Goal: Submit feedback/report problem

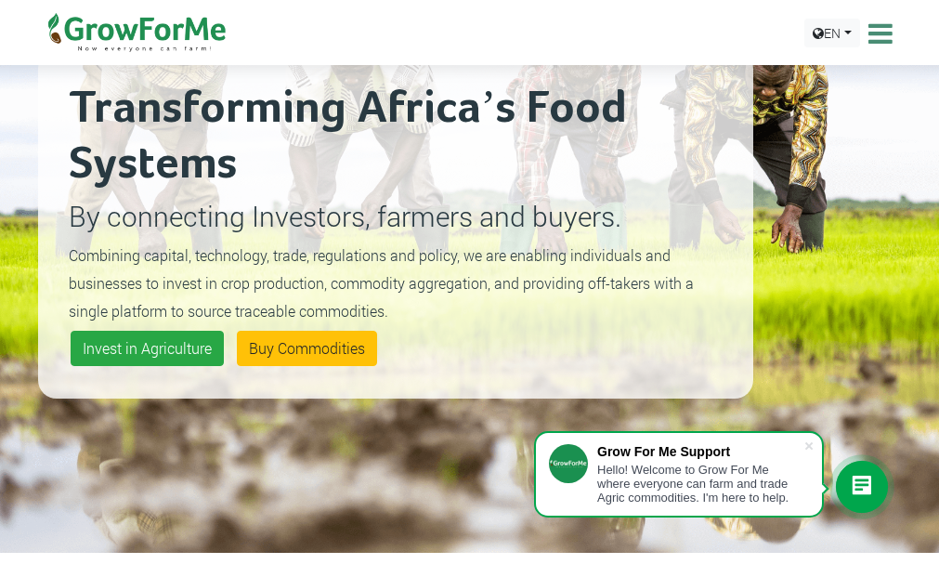
click at [864, 485] on icon at bounding box center [862, 486] width 22 height 22
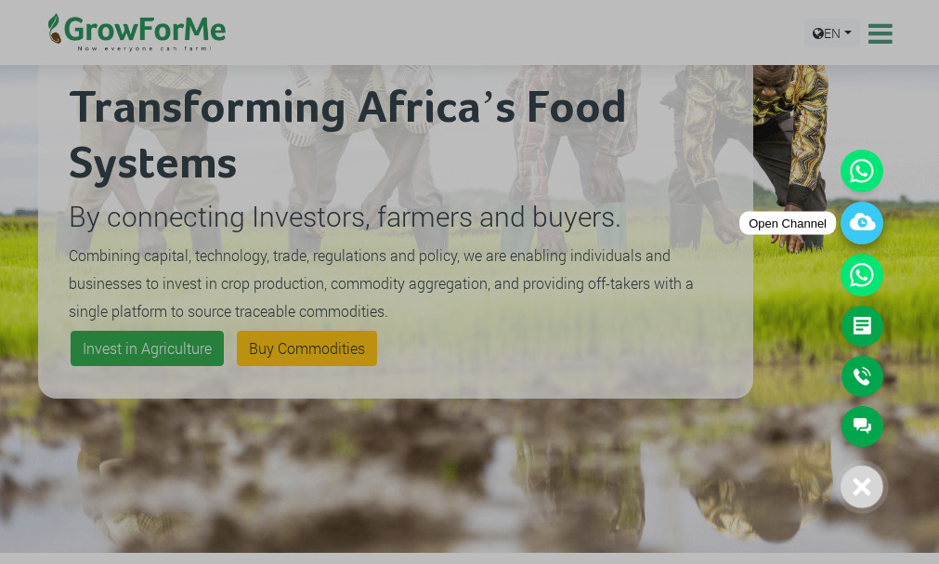
click at [851, 227] on icon at bounding box center [861, 222] width 43 height 43
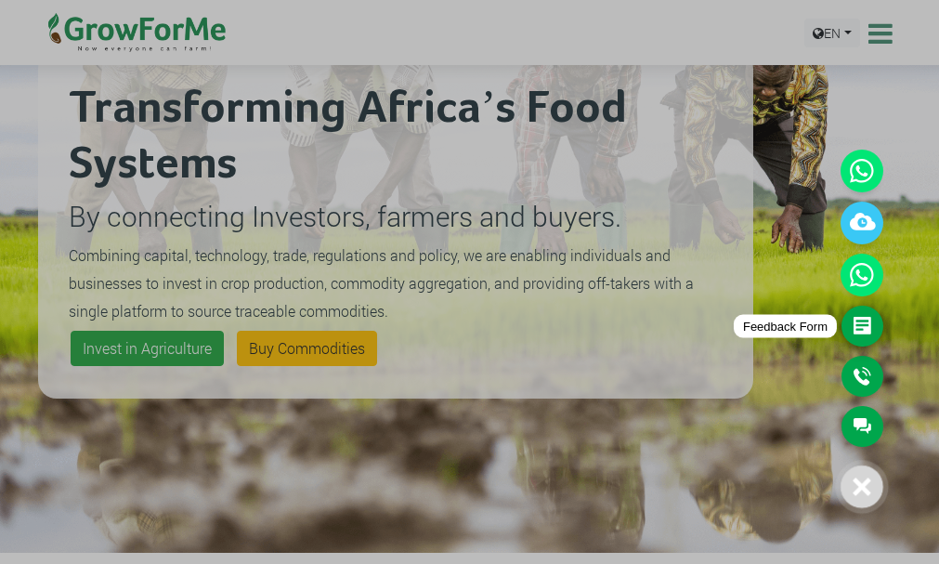
click at [859, 324] on link "Feedback Form" at bounding box center [862, 325] width 42 height 41
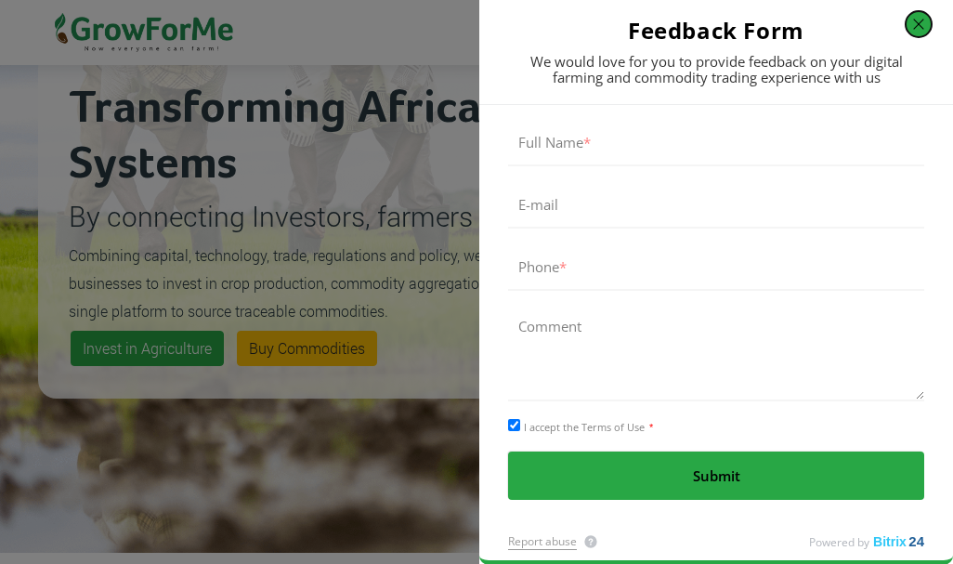
click at [914, 27] on button "button" at bounding box center [918, 24] width 26 height 26
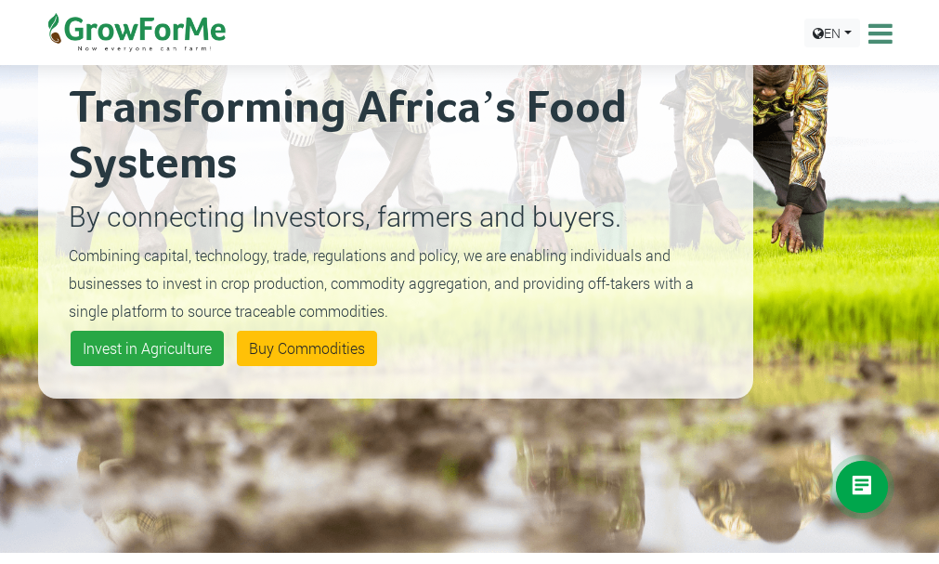
click at [857, 479] on icon at bounding box center [862, 486] width 22 height 22
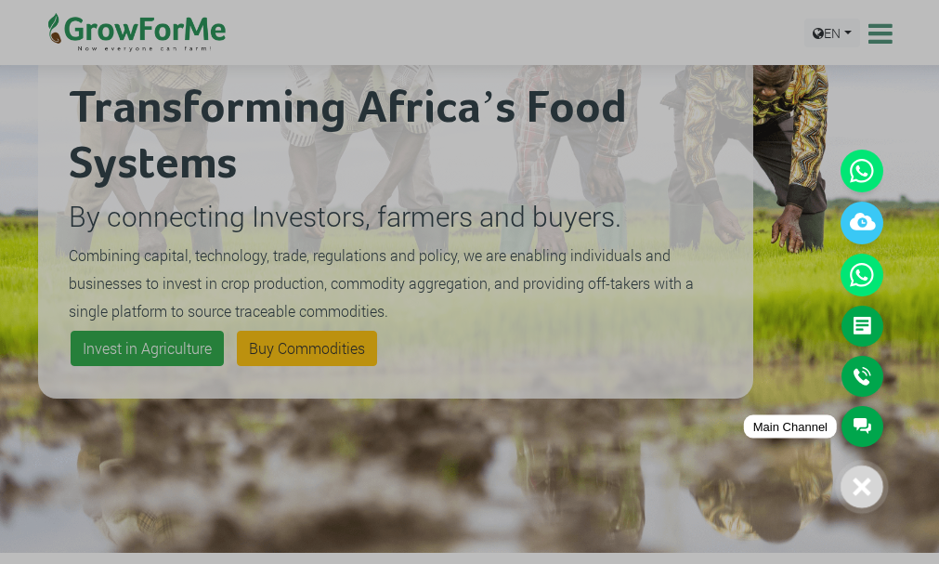
click at [861, 416] on link "Main Channel" at bounding box center [862, 426] width 42 height 41
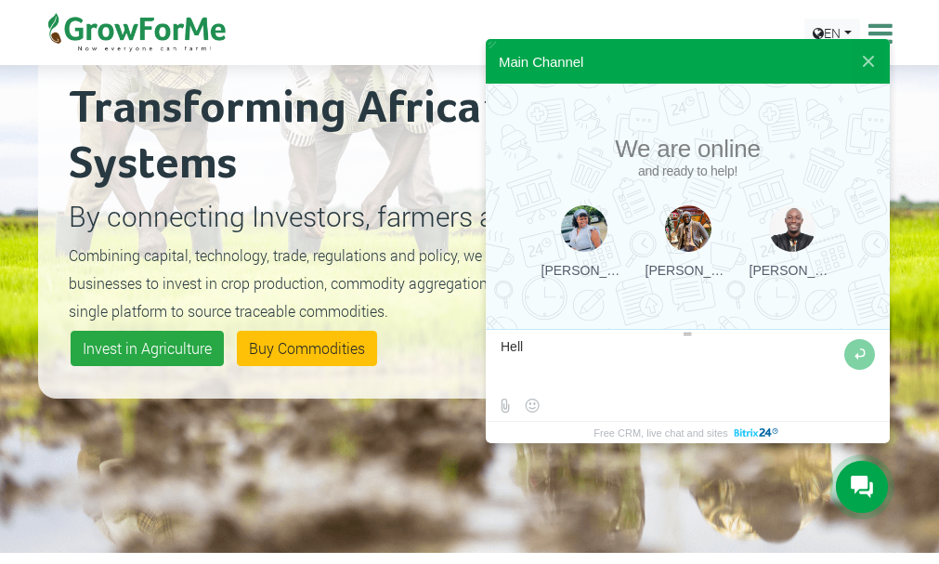
type textarea "Hello"
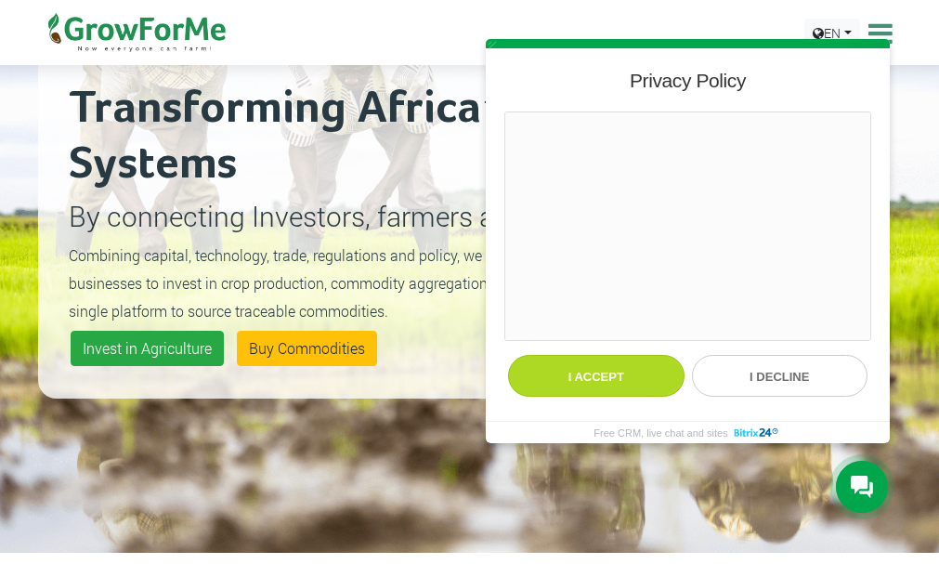
click at [621, 376] on button "I accept" at bounding box center [596, 376] width 176 height 42
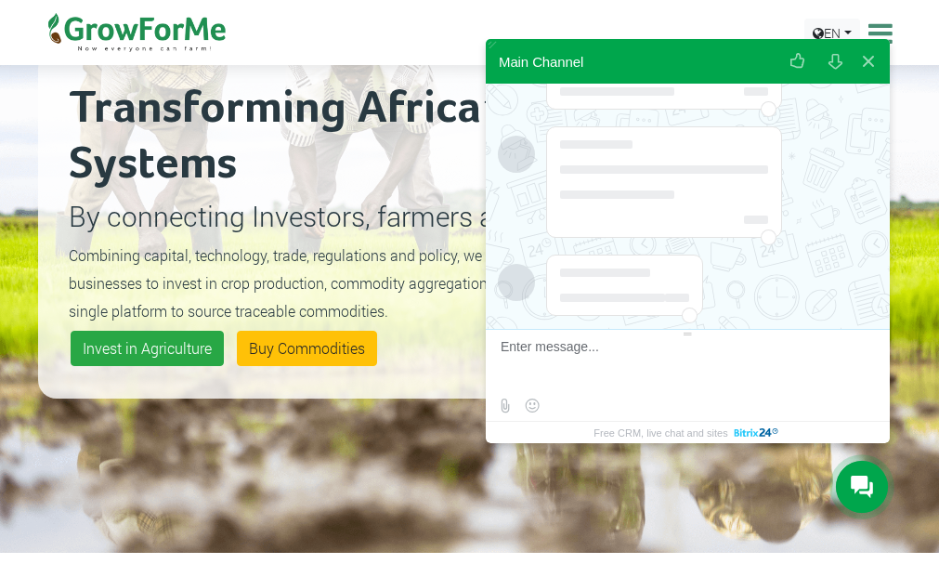
scroll to position [127, 0]
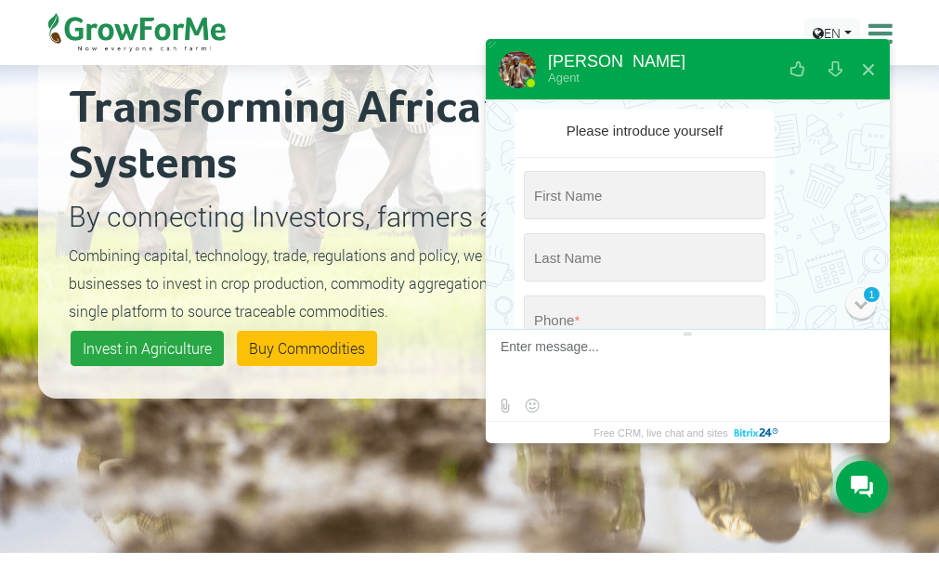
click at [867, 304] on div "1" at bounding box center [861, 303] width 32 height 32
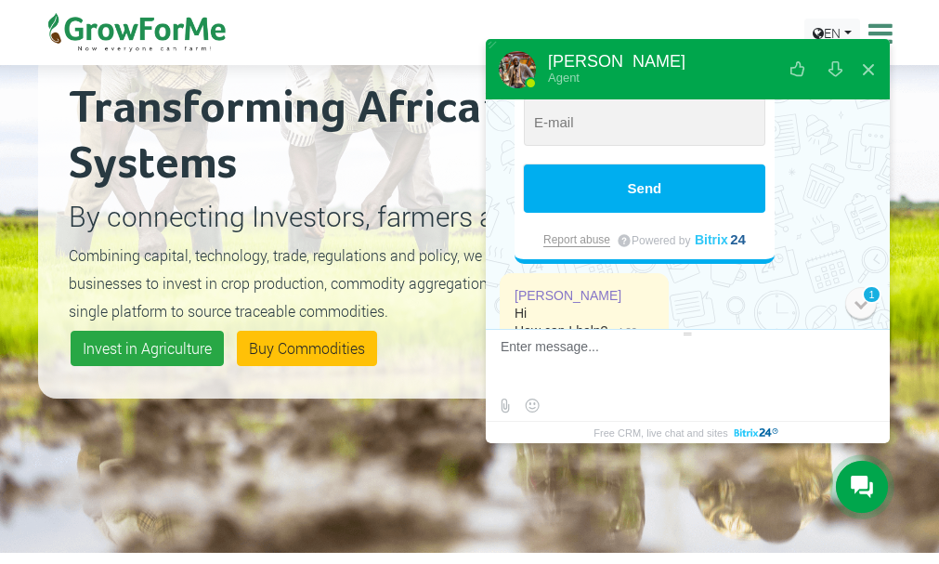
scroll to position [449, 0]
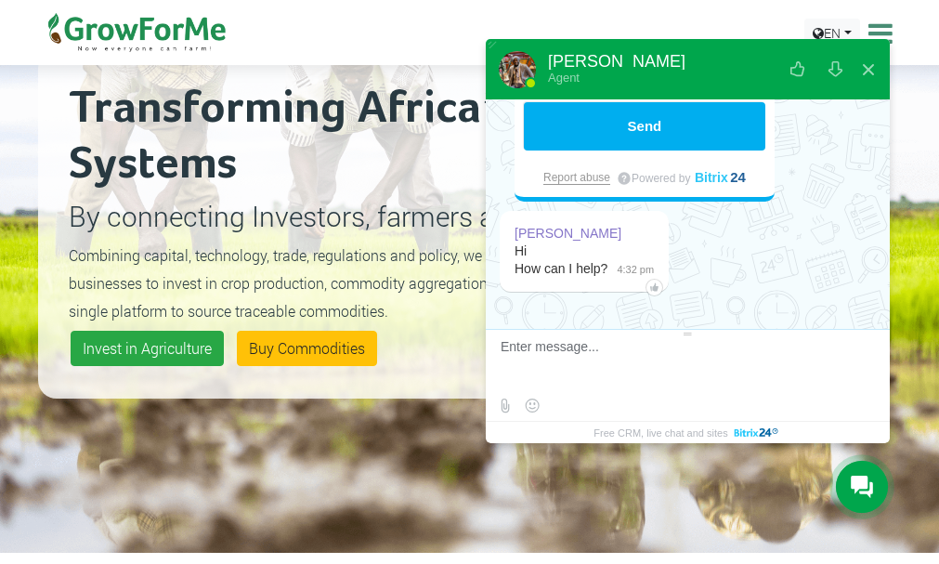
click at [578, 234] on div "[PERSON_NAME]" at bounding box center [567, 234] width 107 height 18
type textarea "S"
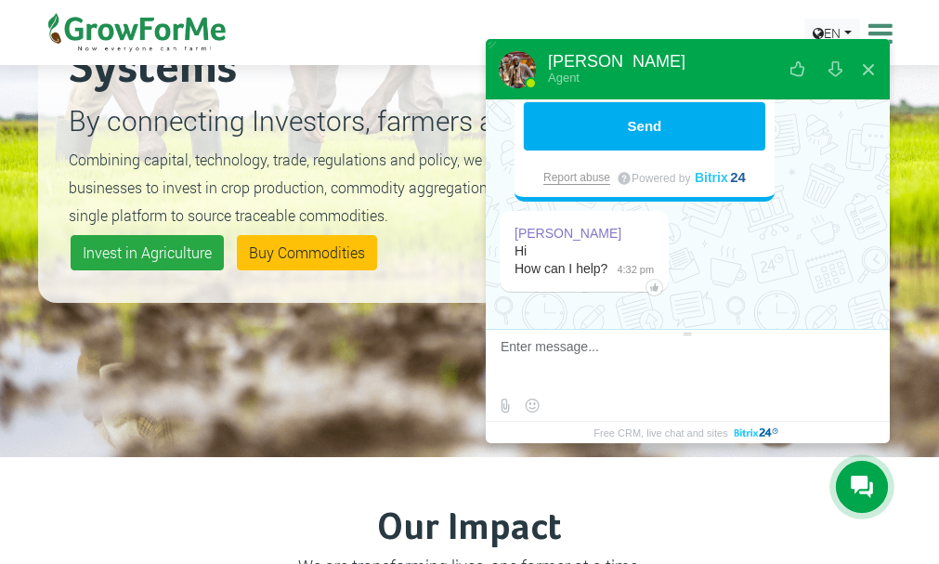
scroll to position [253, 0]
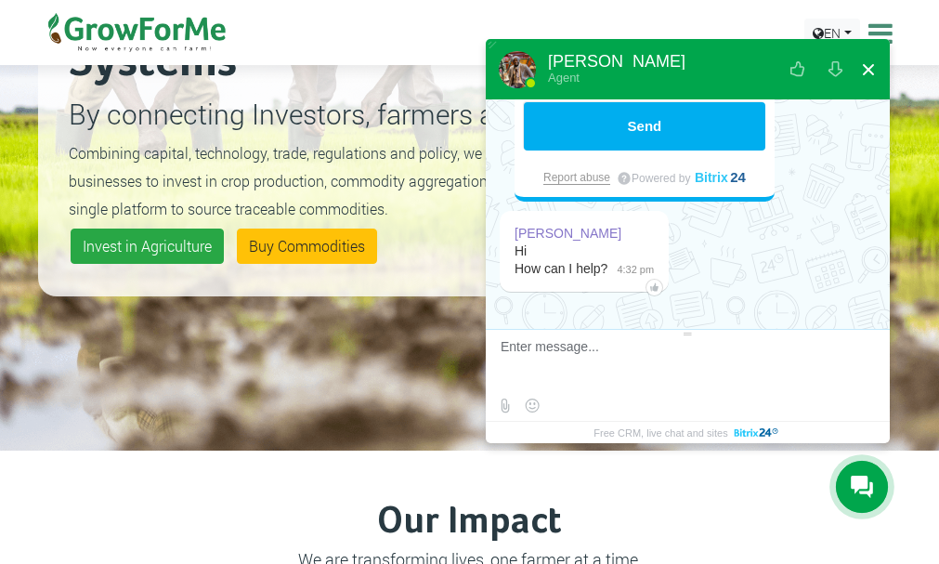
click at [868, 68] on button at bounding box center [867, 69] width 33 height 45
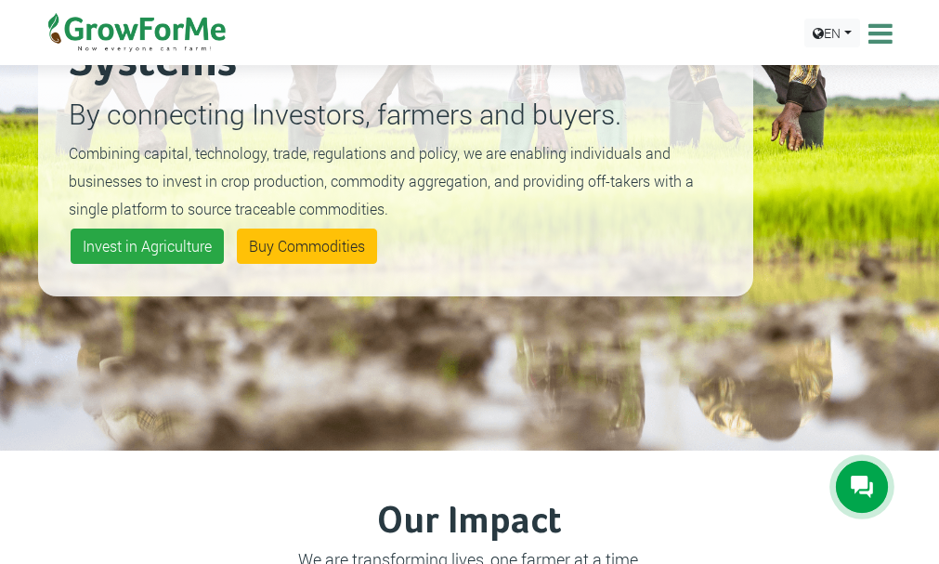
scroll to position [34, 0]
click at [859, 484] on icon at bounding box center [862, 486] width 22 height 22
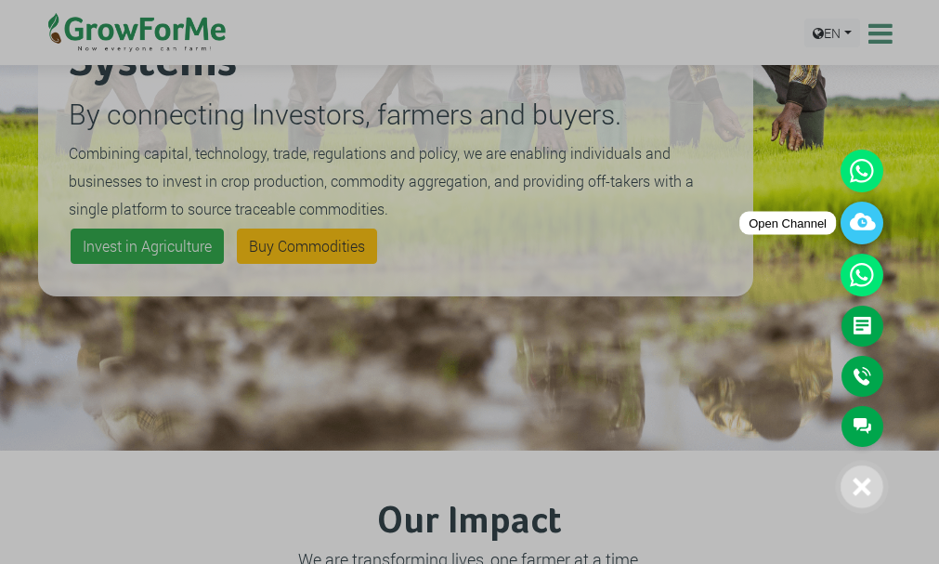
click at [860, 221] on icon at bounding box center [861, 222] width 43 height 43
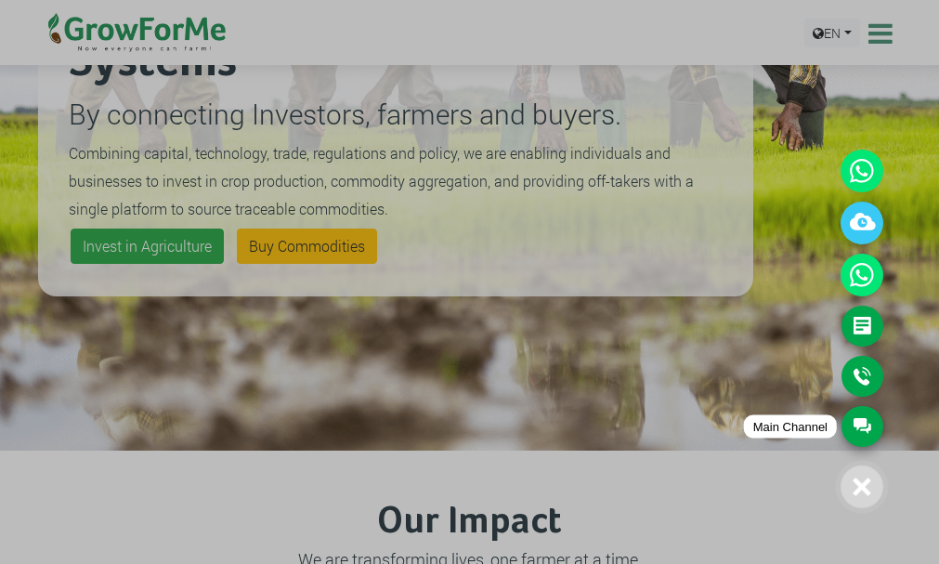
click at [866, 422] on link "Main Channel" at bounding box center [862, 426] width 42 height 41
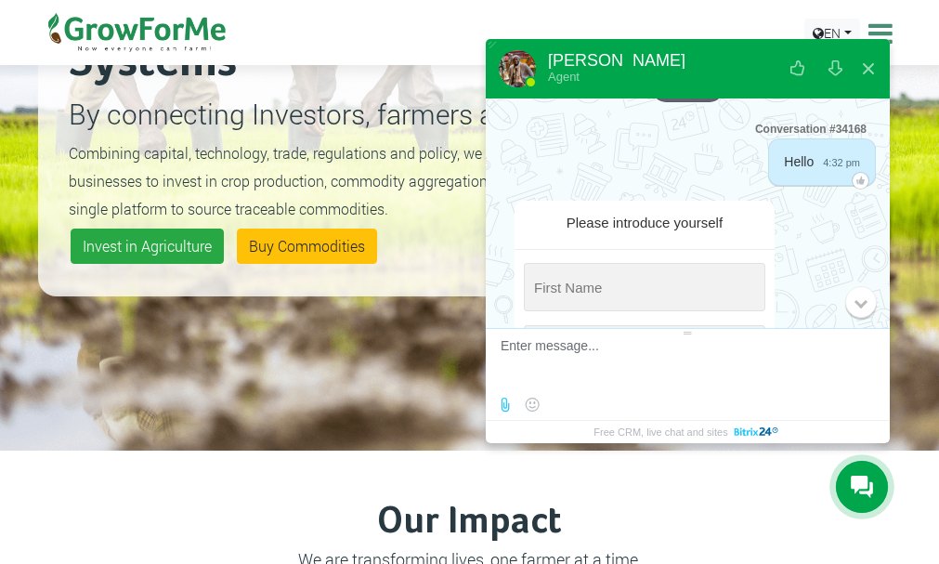
click at [504, 404] on label at bounding box center [504, 404] width 23 height 23
click at [0, 0] on input "file" at bounding box center [0, 0] width 0 height 0
click at [863, 69] on button at bounding box center [867, 68] width 33 height 45
